Goal: Transaction & Acquisition: Purchase product/service

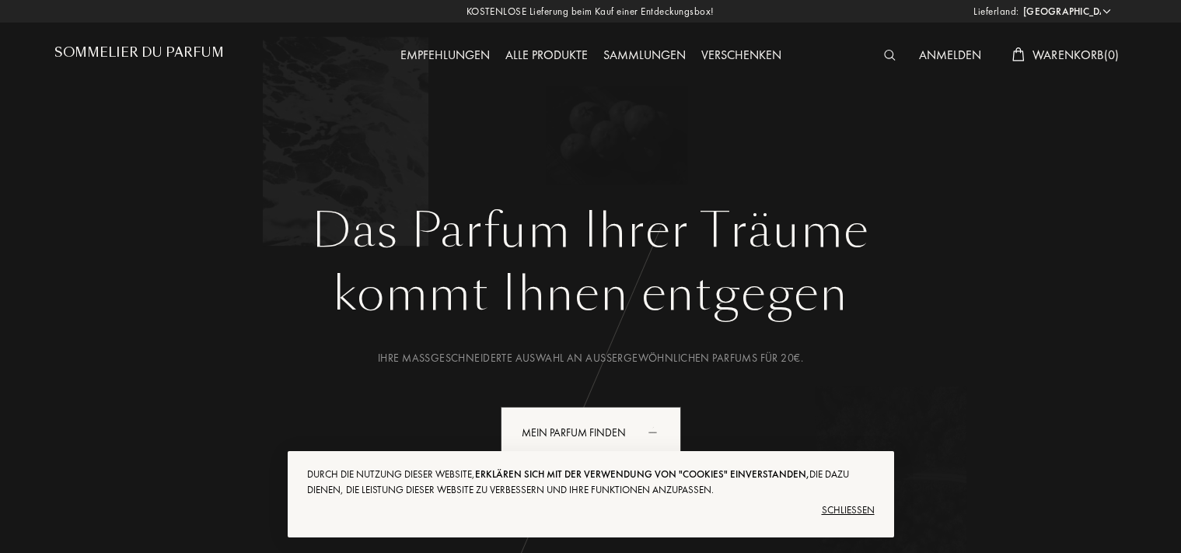
select select "DE"
click at [857, 509] on div "Schließen" at bounding box center [591, 510] width 568 height 25
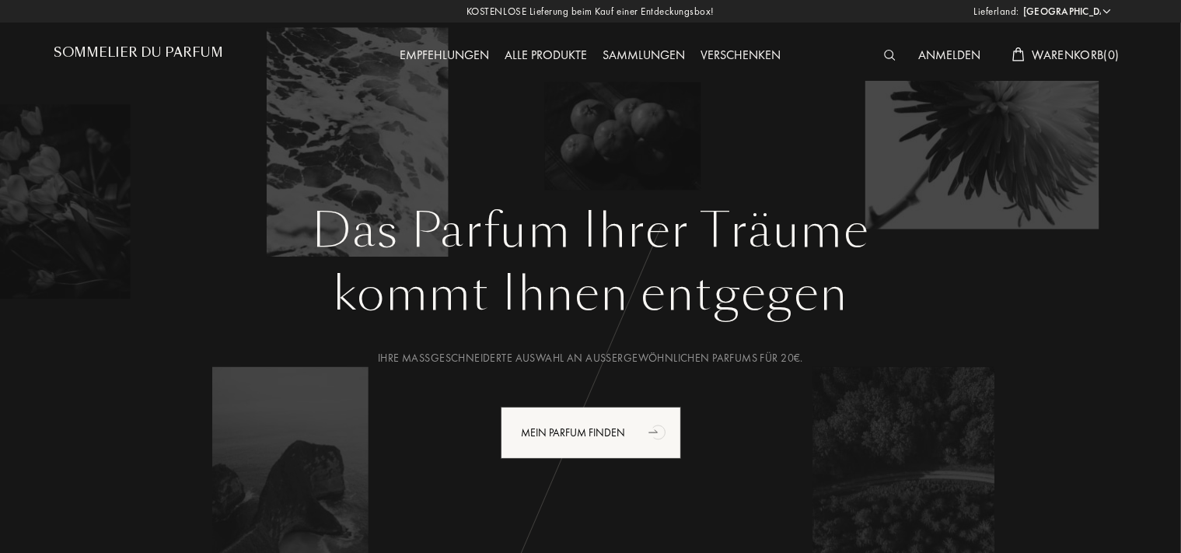
click at [885, 53] on img at bounding box center [890, 55] width 12 height 11
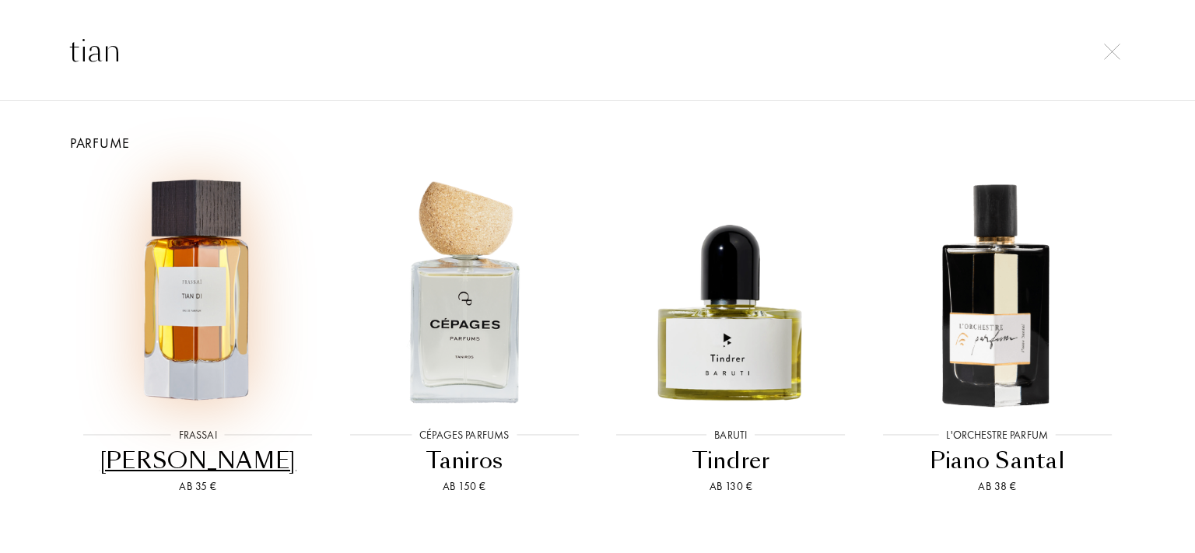
type input "tian"
click at [197, 289] on img at bounding box center [198, 290] width 240 height 240
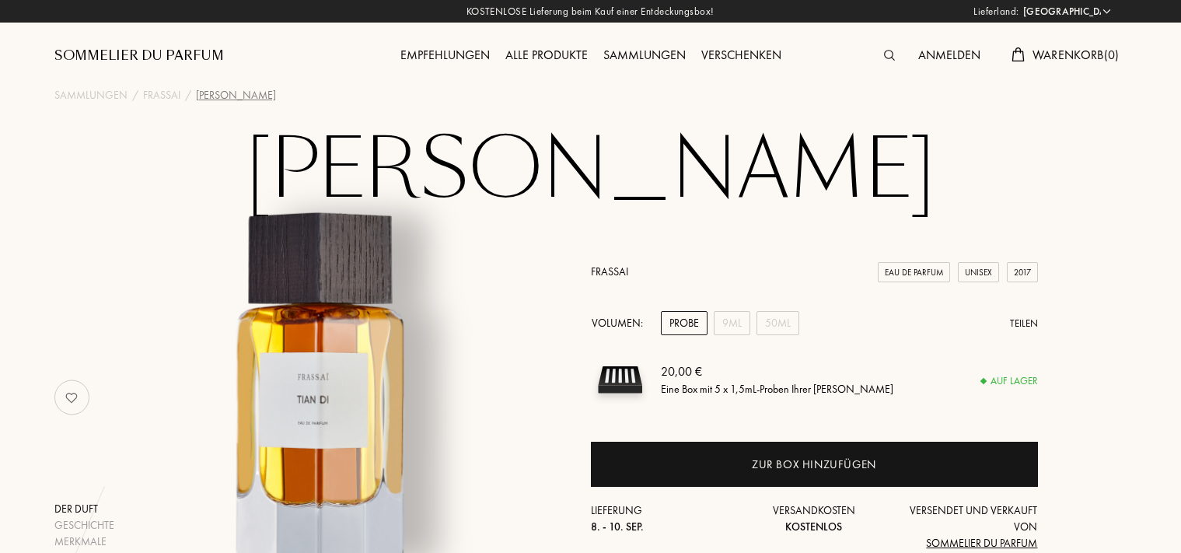
select select "DE"
click at [722, 320] on div "9mL" at bounding box center [732, 323] width 37 height 24
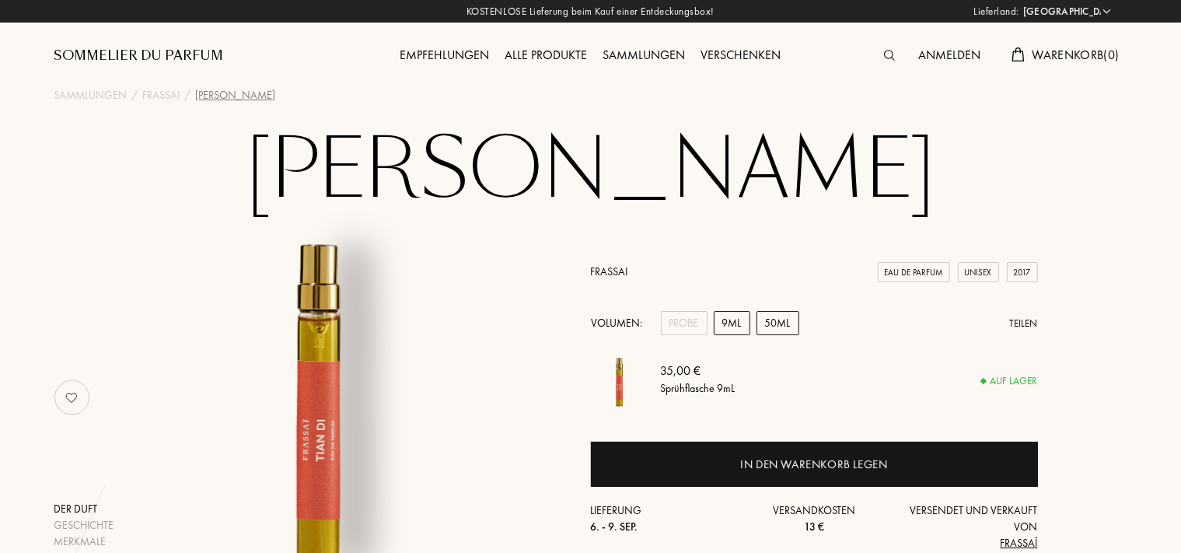
click at [761, 325] on div "50mL" at bounding box center [778, 323] width 43 height 24
